Goal: Task Accomplishment & Management: Manage account settings

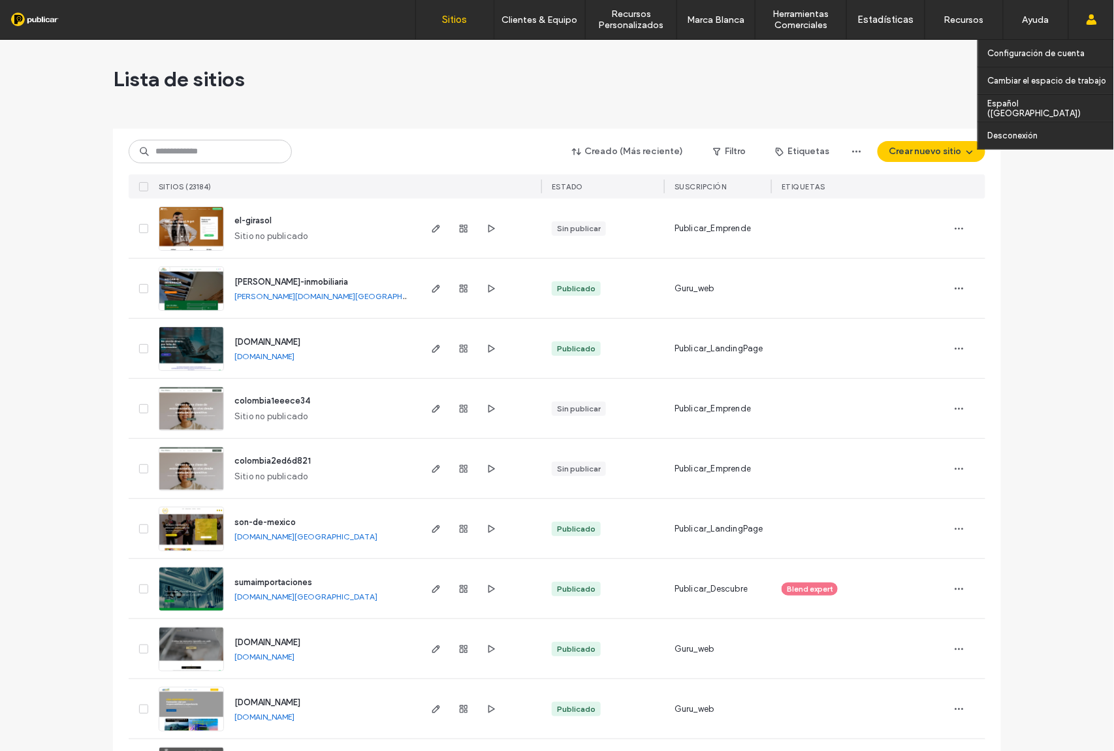
click at [1091, 22] on use at bounding box center [1091, 19] width 10 height 10
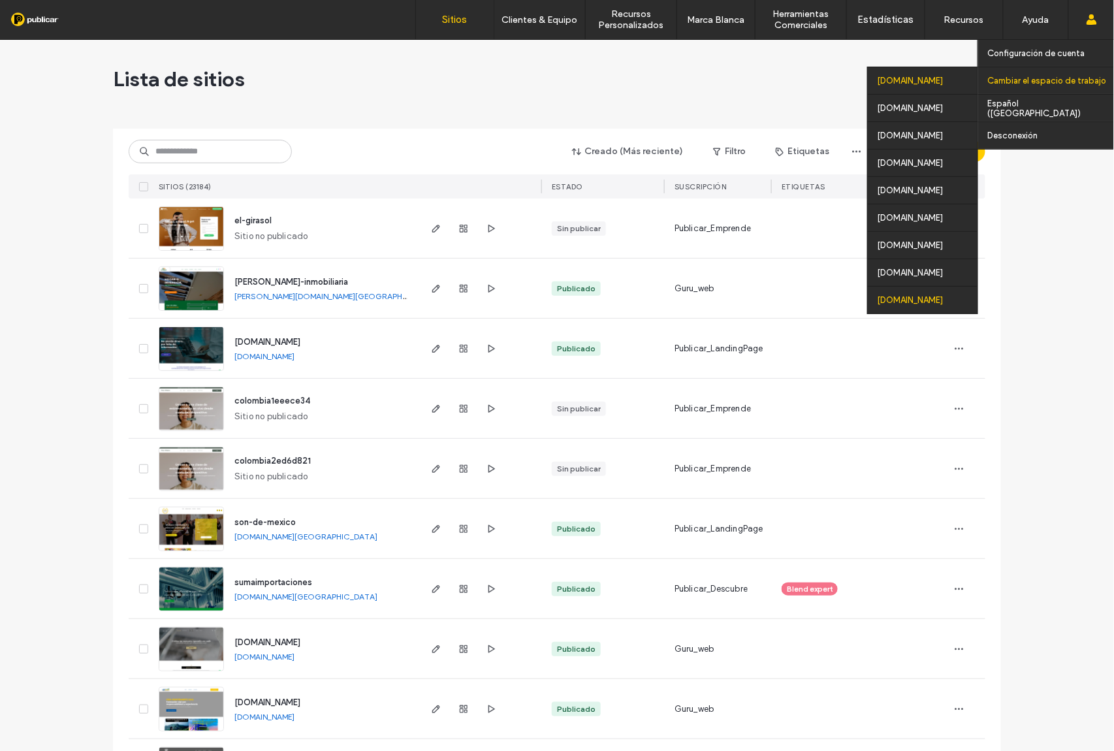
click at [928, 304] on div "[DOMAIN_NAME]" at bounding box center [923, 299] width 110 height 27
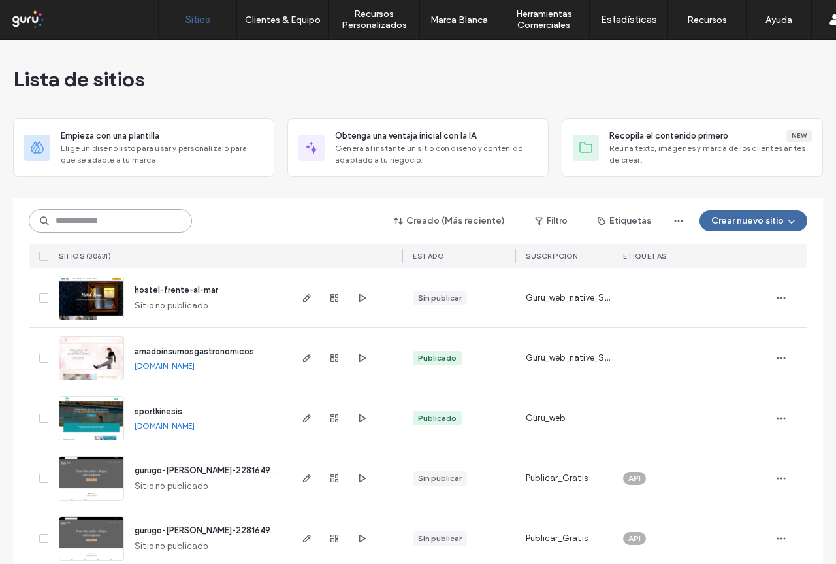
click at [132, 219] on input at bounding box center [110, 221] width 163 height 24
paste input "**********"
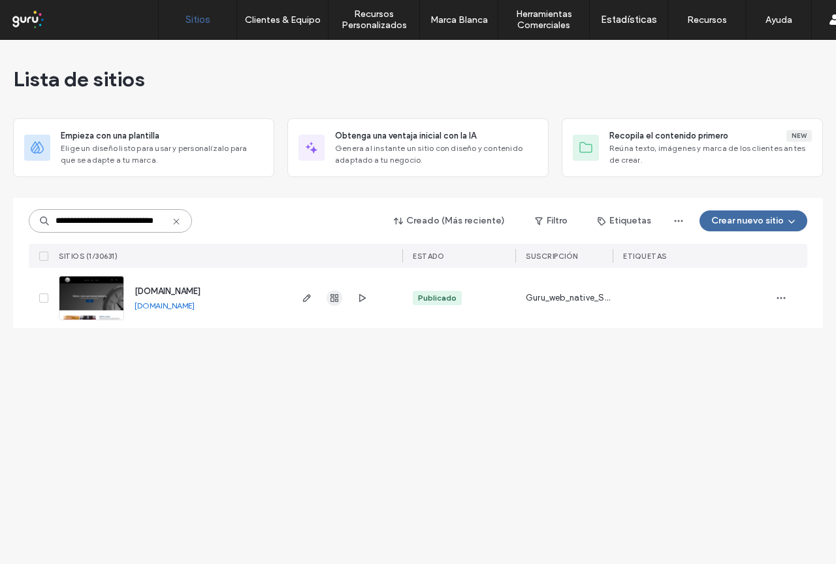
type input "**********"
click at [334, 300] on use "button" at bounding box center [334, 298] width 8 height 8
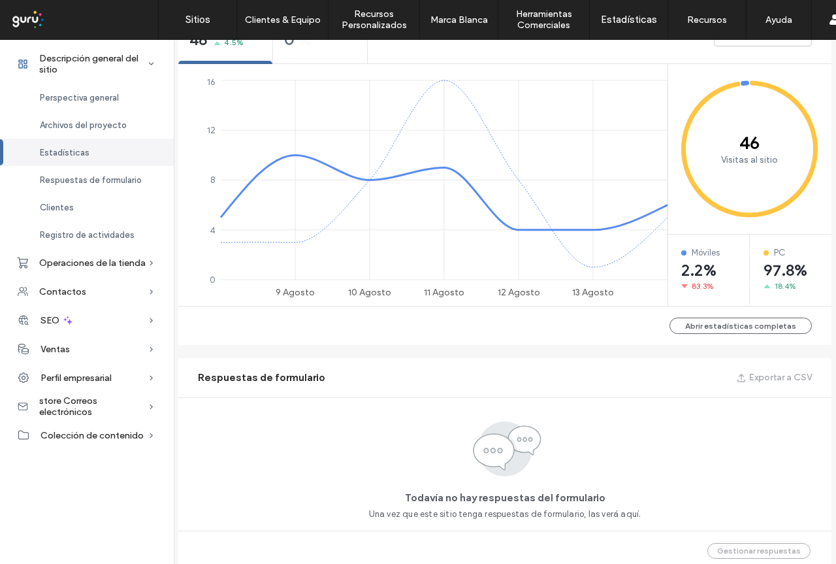
scroll to position [784, 0]
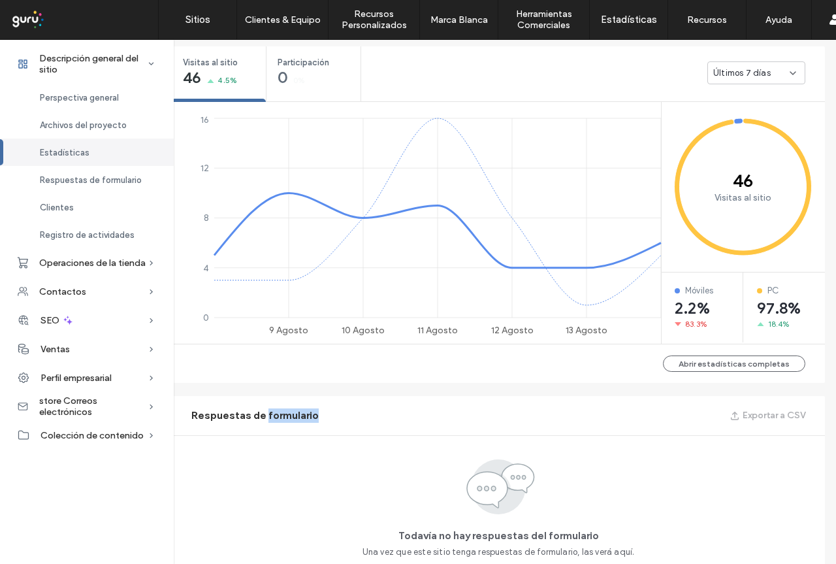
drag, startPoint x: 330, startPoint y: 417, endPoint x: 400, endPoint y: 313, distance: 125.7
click at [274, 407] on div "Respuestas de formulario Exportar a CSV" at bounding box center [498, 415] width 653 height 39
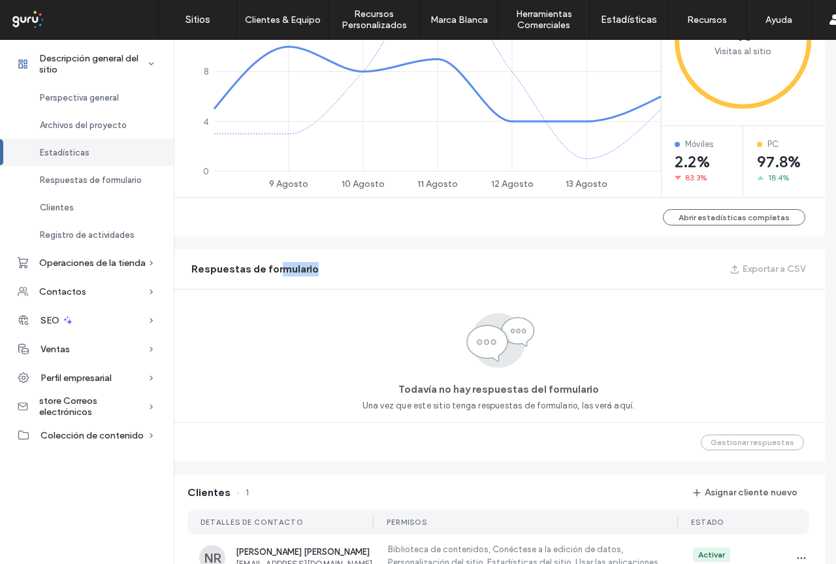
scroll to position [815, 7]
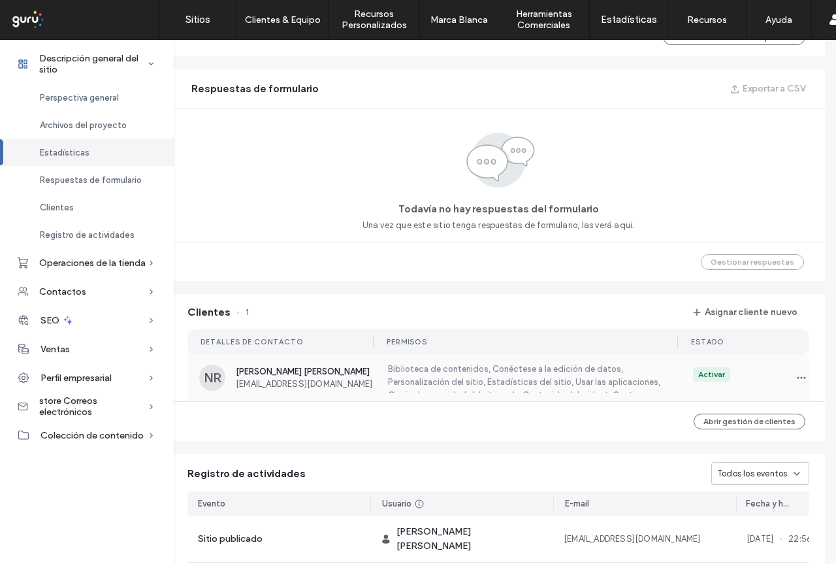
click at [293, 391] on div "NR Nestor Fabian Ruiz Diaz nestorfrd@gmail.com Biblioteca de contenidos, Conéct…" at bounding box center [498, 377] width 622 height 47
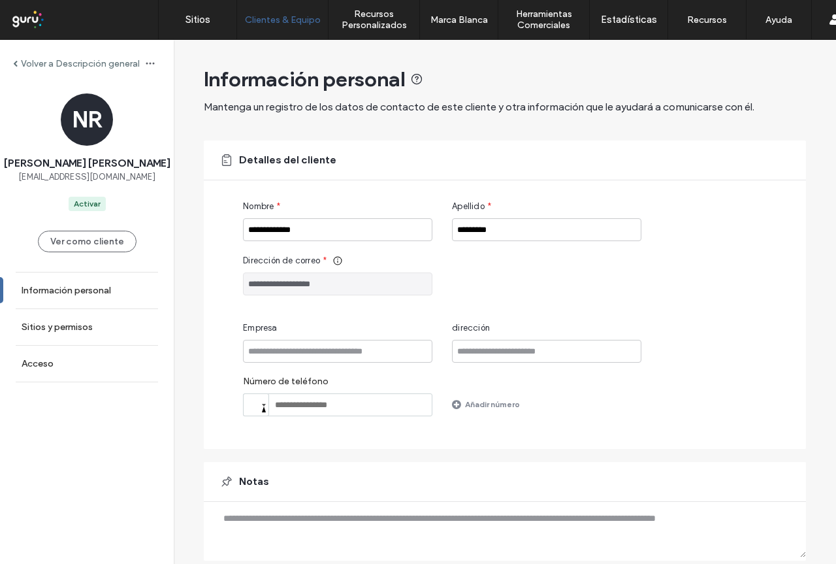
click at [287, 293] on input "**********" at bounding box center [337, 283] width 189 height 23
click at [67, 361] on link "Acceso" at bounding box center [87, 364] width 174 height 36
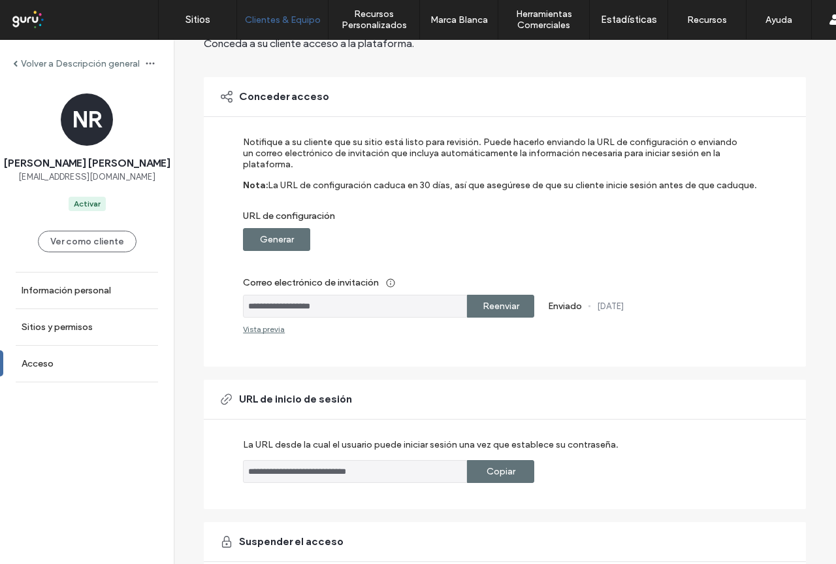
scroll to position [65, 0]
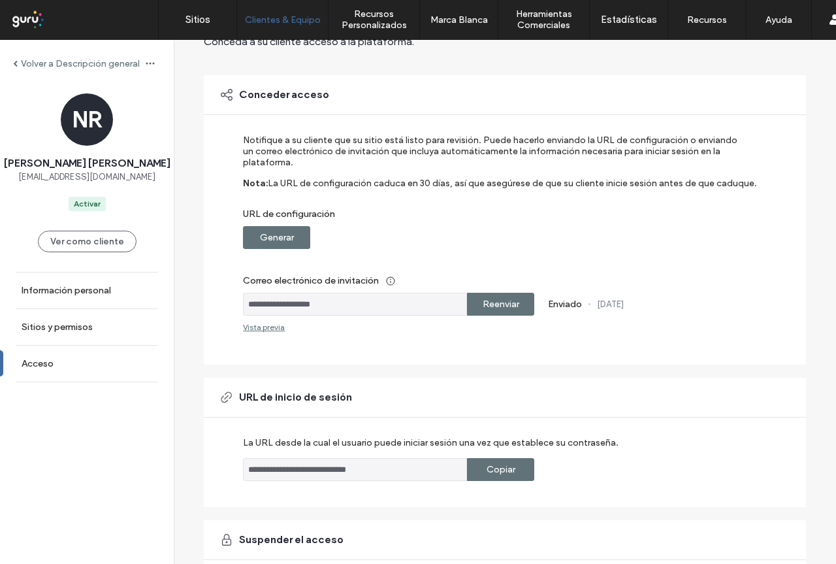
click at [291, 247] on div "Generar" at bounding box center [276, 237] width 67 height 23
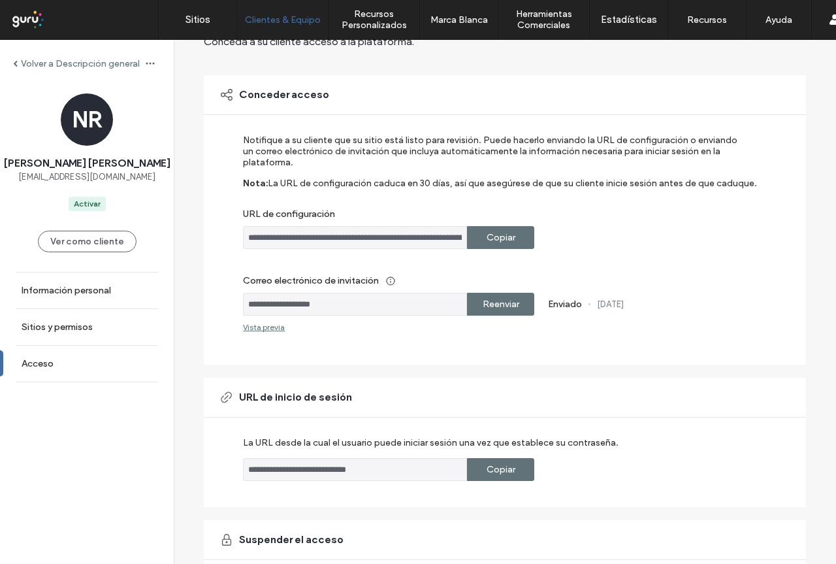
click at [491, 236] on label "Copiar" at bounding box center [501, 237] width 29 height 24
click at [74, 298] on link "Información personal" at bounding box center [87, 290] width 174 height 36
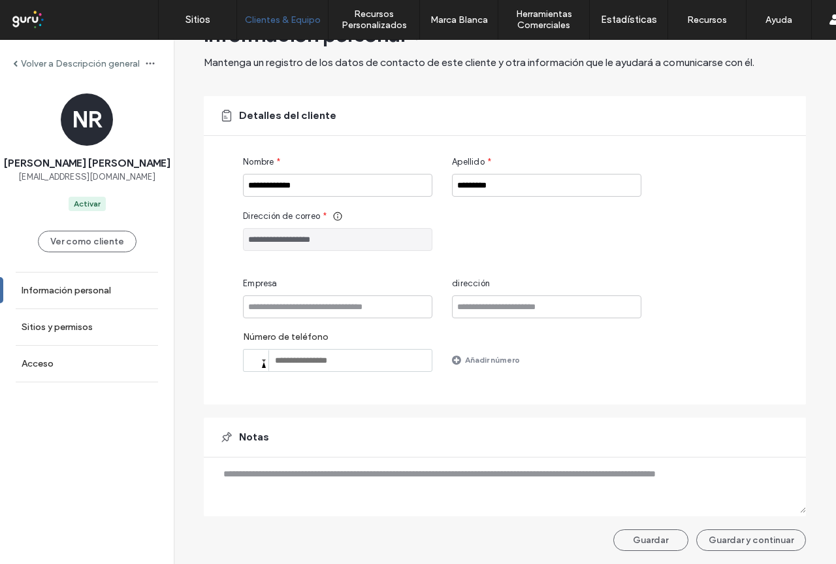
scroll to position [44, 0]
click at [104, 325] on link "Sitios y permisos" at bounding box center [87, 327] width 174 height 36
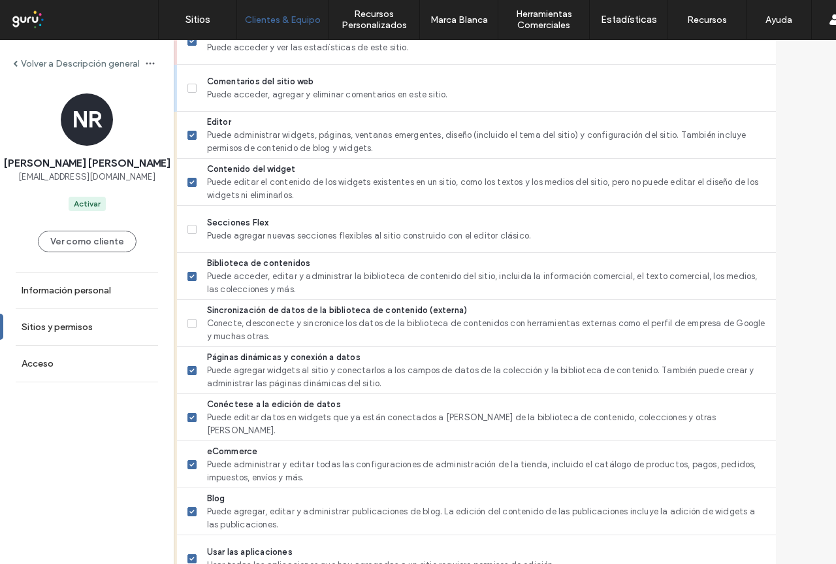
scroll to position [484, 0]
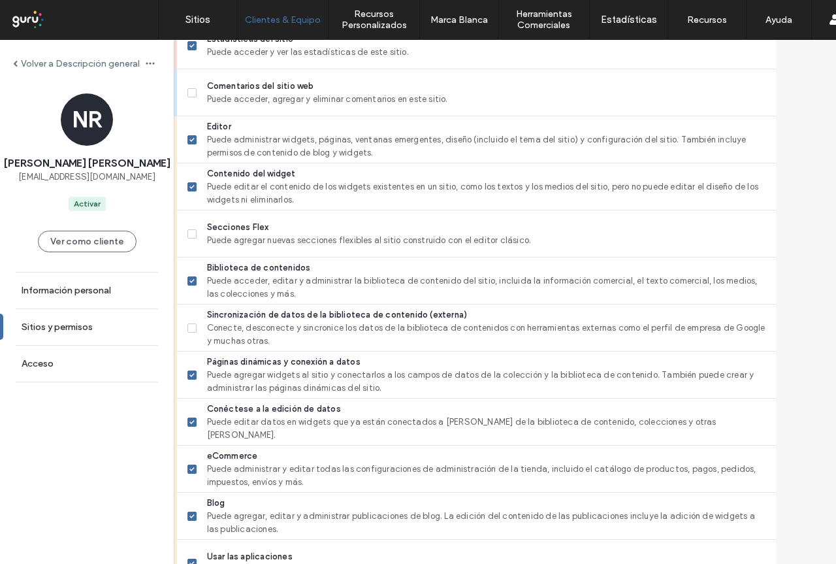
click at [66, 62] on label "Volver a Descripción general" at bounding box center [80, 63] width 119 height 11
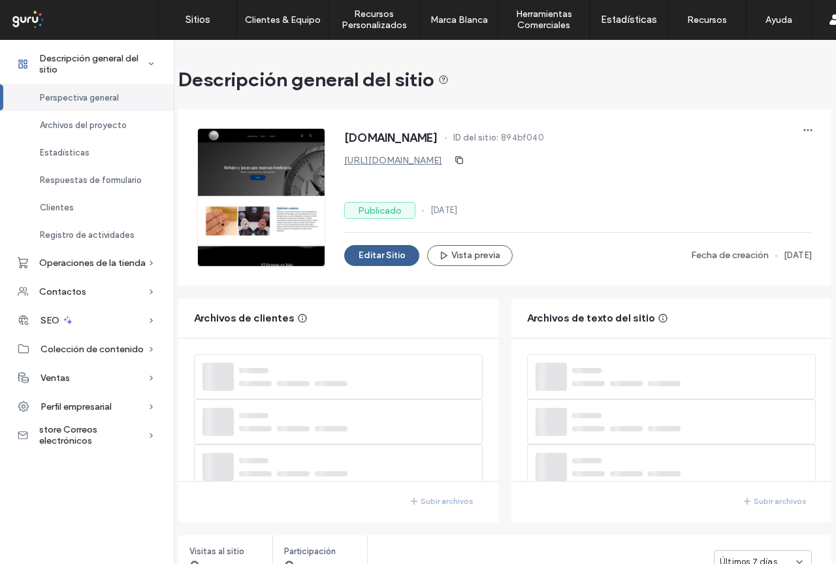
click at [380, 259] on button "Editar Sitio" at bounding box center [381, 255] width 75 height 21
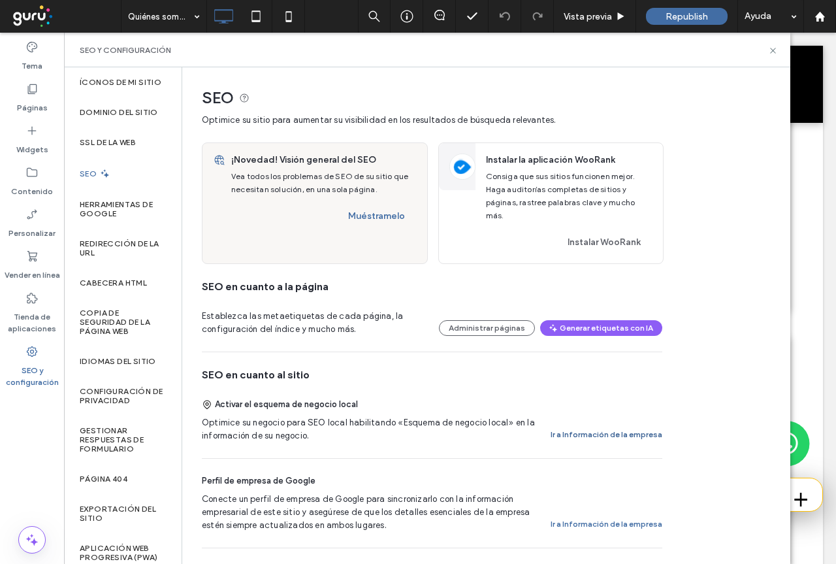
click at [641, 427] on button "Ir a Información de la empresa" at bounding box center [607, 435] width 112 height 16
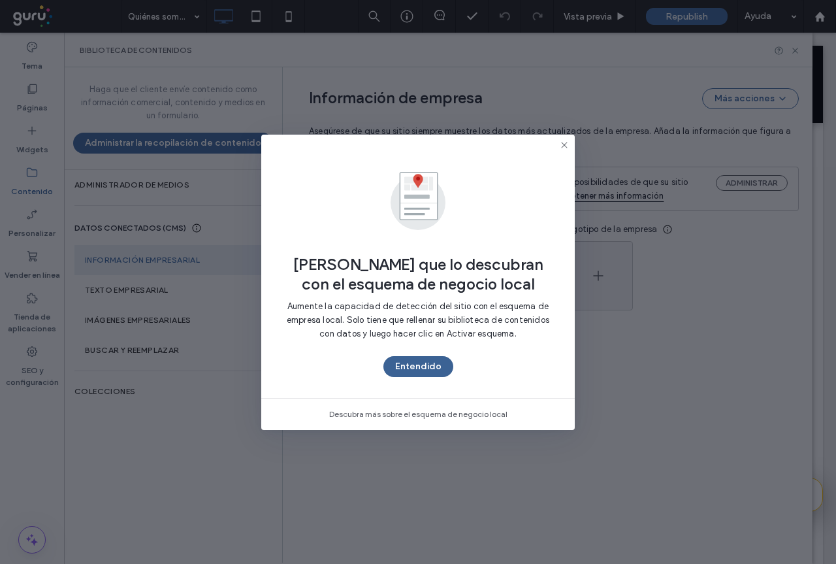
click at [425, 370] on button "Entendido" at bounding box center [418, 366] width 70 height 21
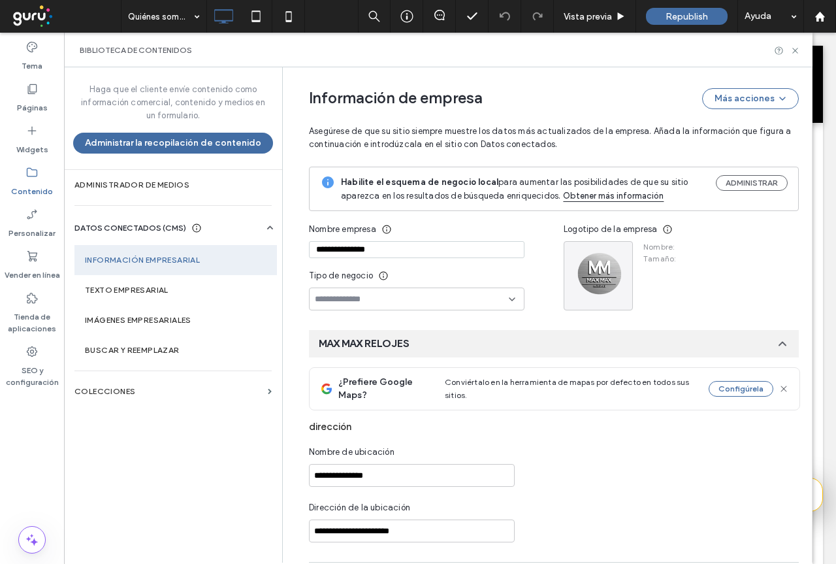
type input "**********"
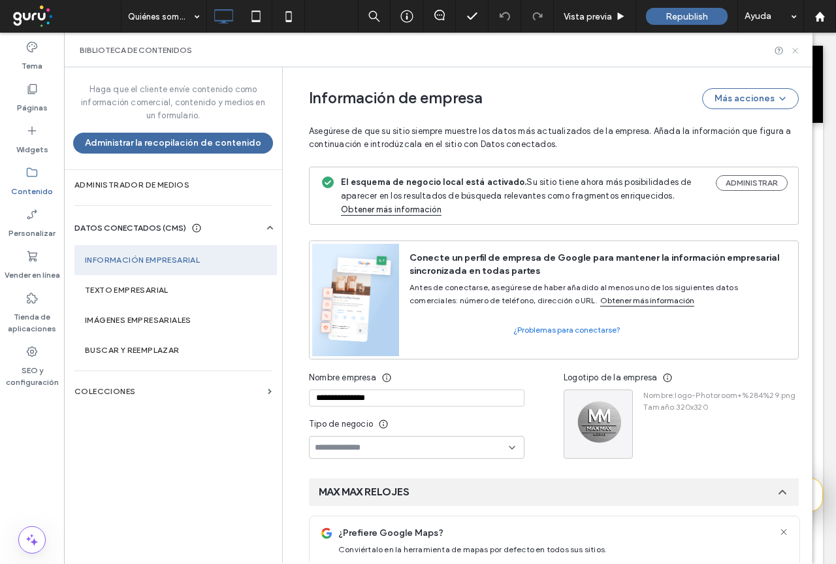
click at [795, 53] on icon at bounding box center [795, 51] width 10 height 10
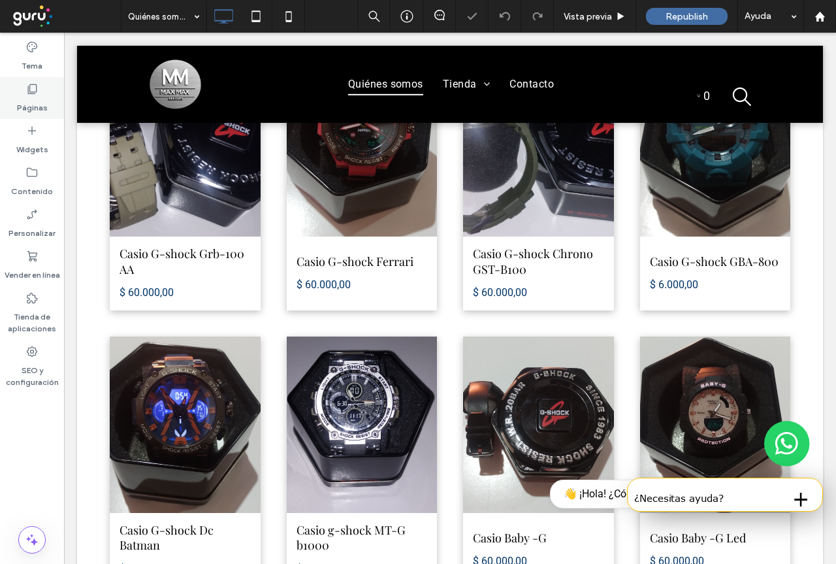
click at [29, 101] on label "Páginas" at bounding box center [32, 104] width 31 height 18
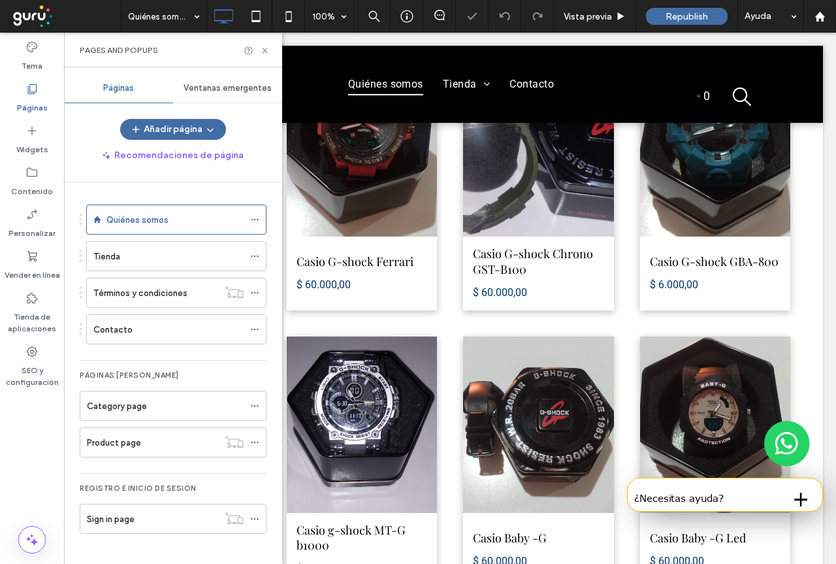
click at [228, 86] on span "Ventanas emergentes" at bounding box center [228, 88] width 88 height 10
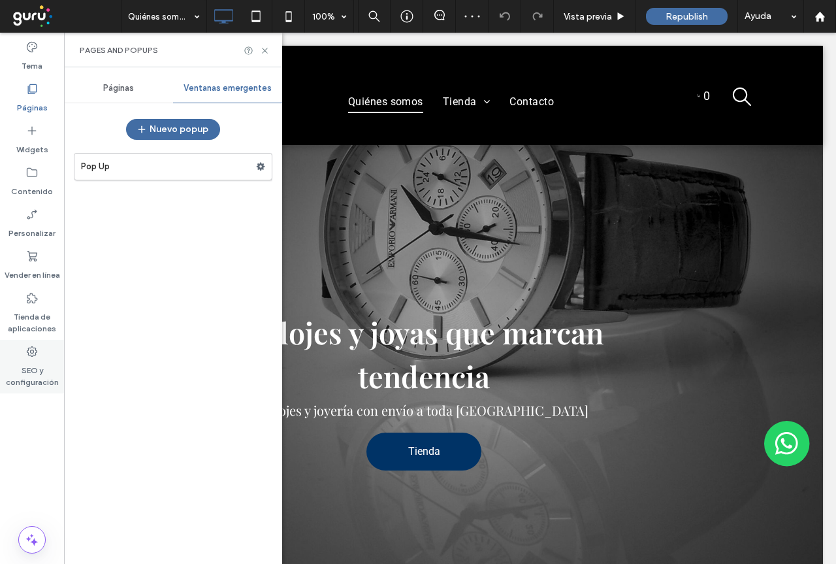
click at [37, 380] on label "SEO y configuración" at bounding box center [32, 373] width 64 height 30
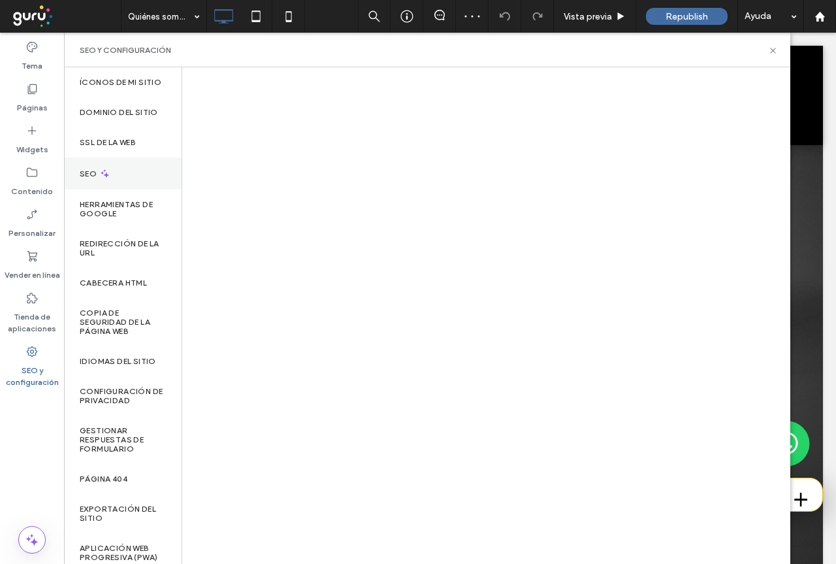
click at [104, 179] on icon at bounding box center [104, 173] width 11 height 11
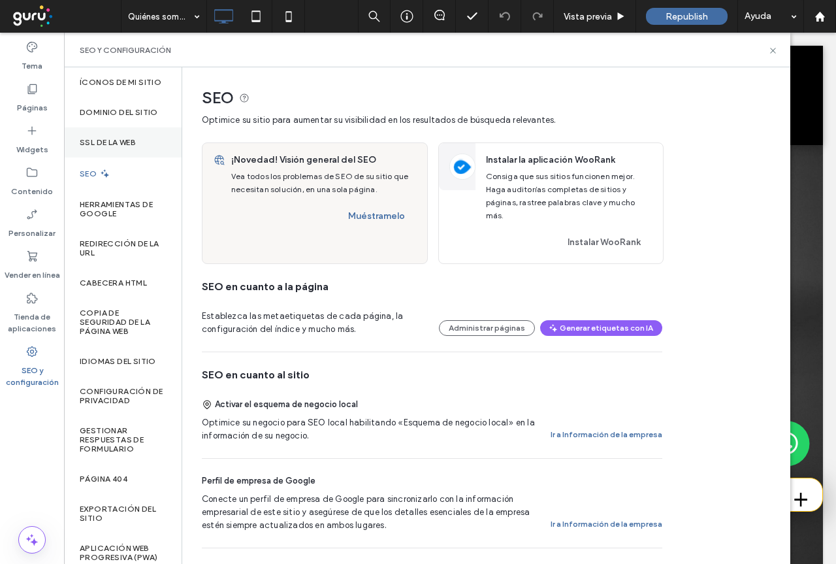
drag, startPoint x: 118, startPoint y: 122, endPoint x: 127, endPoint y: 155, distance: 33.9
click at [119, 117] on label "Dominio del sitio" at bounding box center [119, 112] width 78 height 9
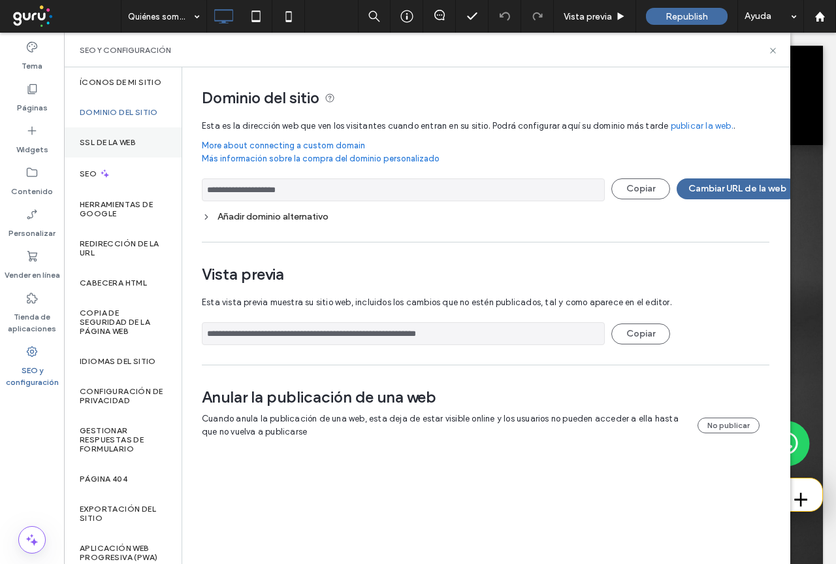
click at [125, 147] on label "SSL de la web" at bounding box center [108, 142] width 56 height 9
